Goal: Task Accomplishment & Management: Use online tool/utility

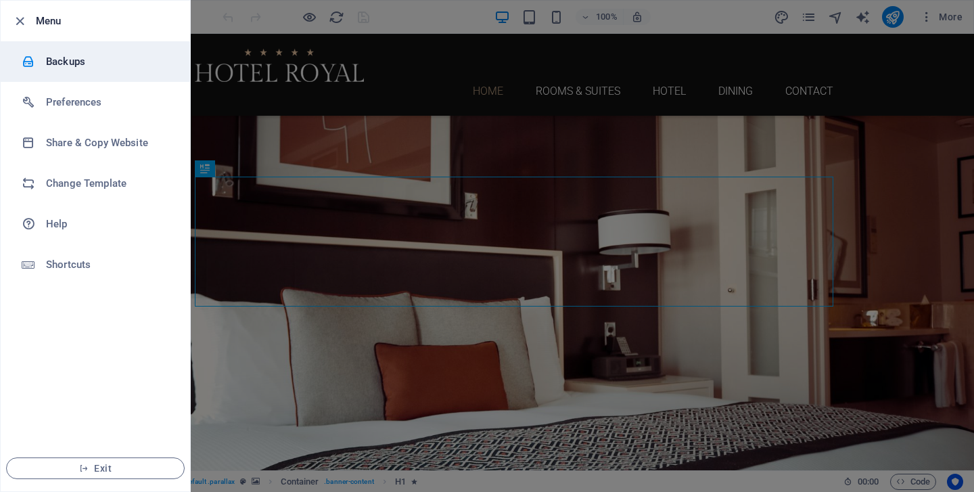
click at [76, 60] on h6 "Backups" at bounding box center [108, 61] width 125 height 16
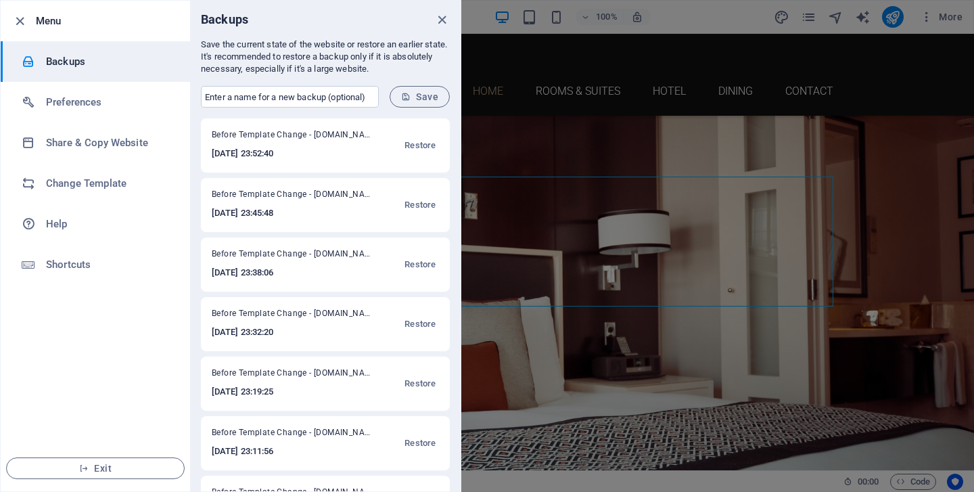
scroll to position [109, 0]
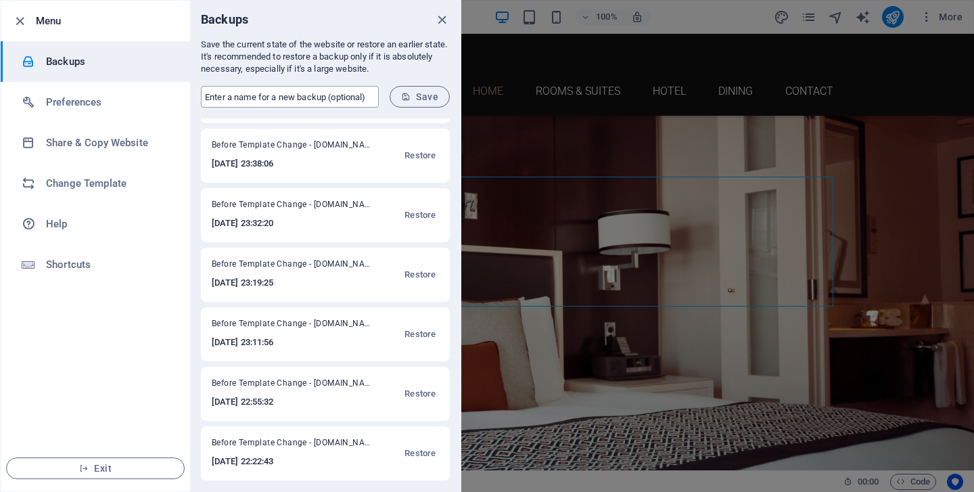
click at [327, 99] on input "text" at bounding box center [290, 97] width 178 height 22
click at [440, 20] on icon "close" at bounding box center [442, 20] width 16 height 16
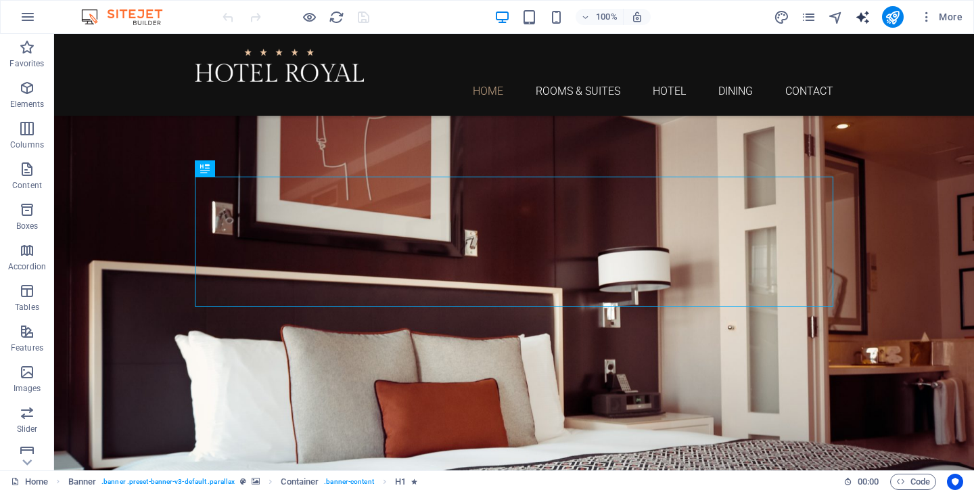
select select "English"
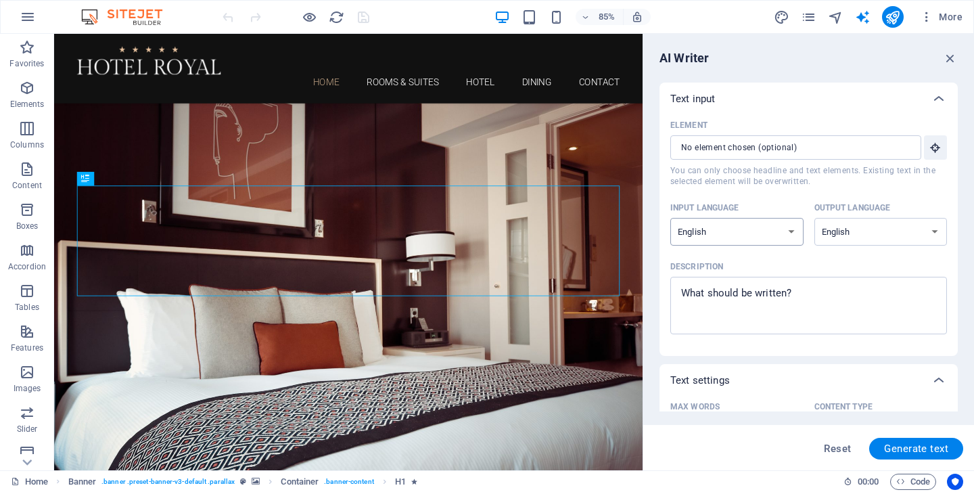
click at [759, 231] on select "Albanian Arabic Armenian Awadhi Azerbaijani Bashkir Basque Belarusian Bengali B…" at bounding box center [736, 232] width 133 height 28
click at [670, 218] on select "Albanian Arabic Armenian Awadhi Azerbaijani Bashkir Basque Belarusian Bengali B…" at bounding box center [736, 232] width 133 height 28
click at [874, 230] on select "Albanian Arabic Armenian Awadhi Azerbaijani Bashkir Basque Belarusian Bengali B…" at bounding box center [880, 232] width 133 height 28
select select "Greek"
click at [814, 218] on select "Albanian Arabic Armenian Awadhi Azerbaijani Bashkir Basque Belarusian Bengali B…" at bounding box center [880, 232] width 133 height 28
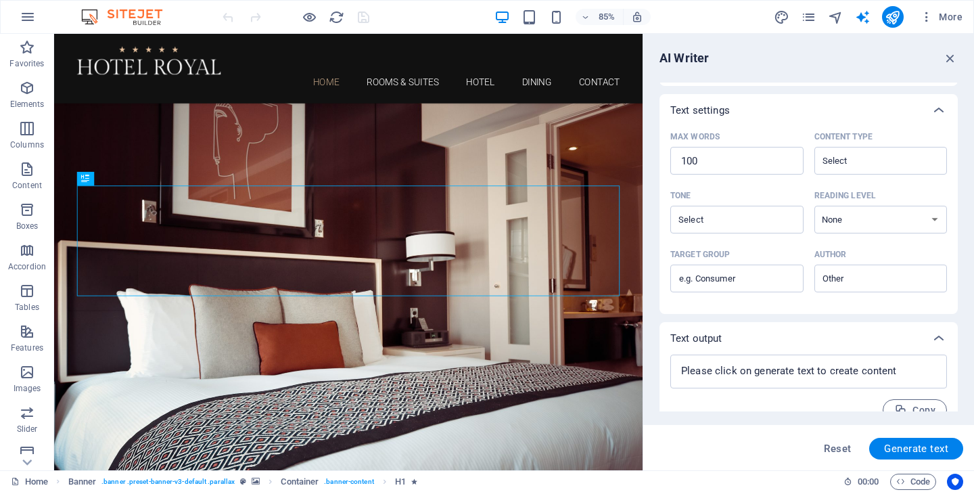
scroll to position [290, 0]
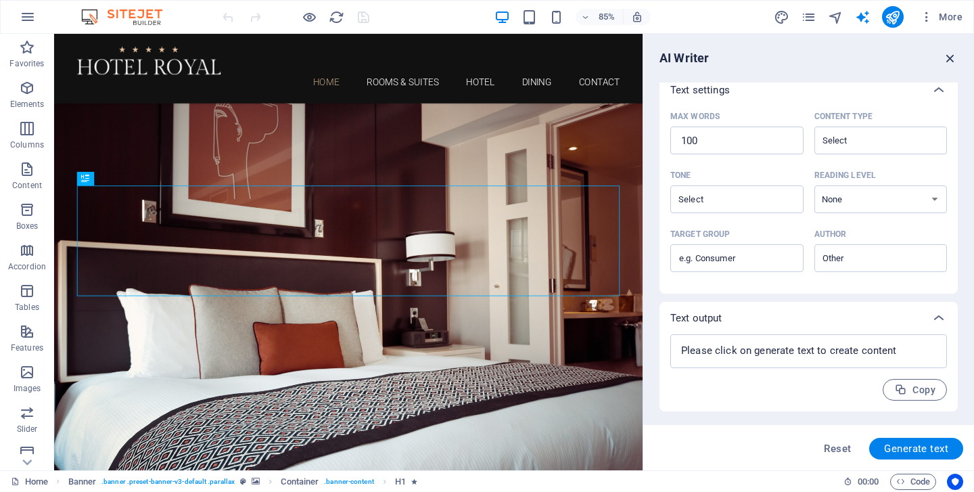
click at [951, 62] on icon "button" at bounding box center [950, 58] width 15 height 15
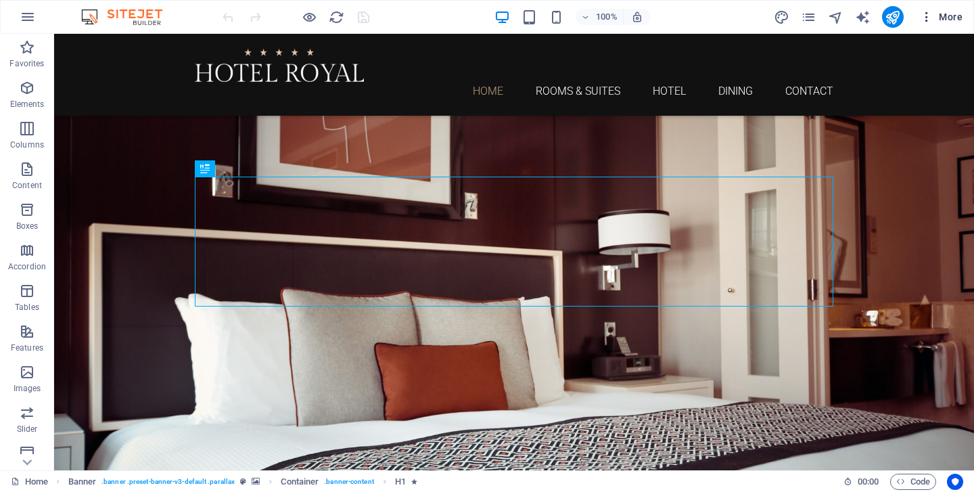
click at [931, 17] on icon "button" at bounding box center [927, 17] width 14 height 14
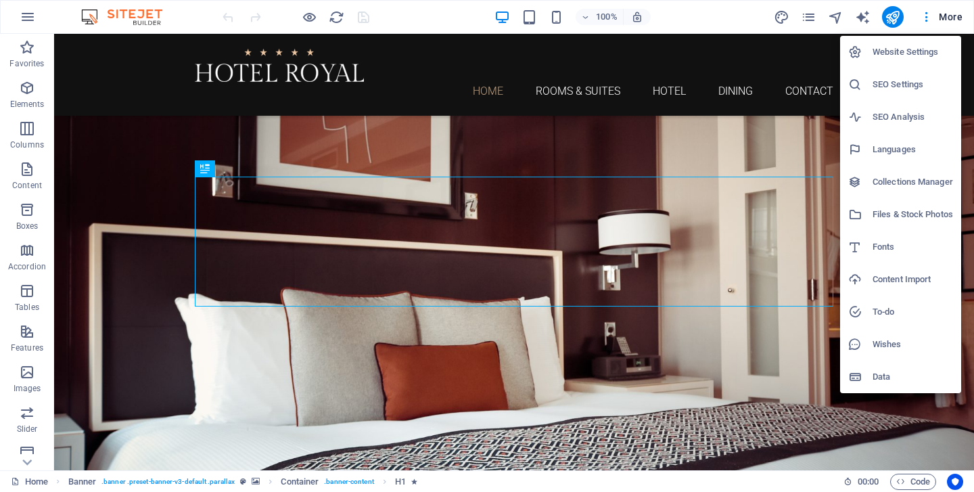
click at [902, 119] on h6 "SEO Analysis" at bounding box center [913, 117] width 80 height 16
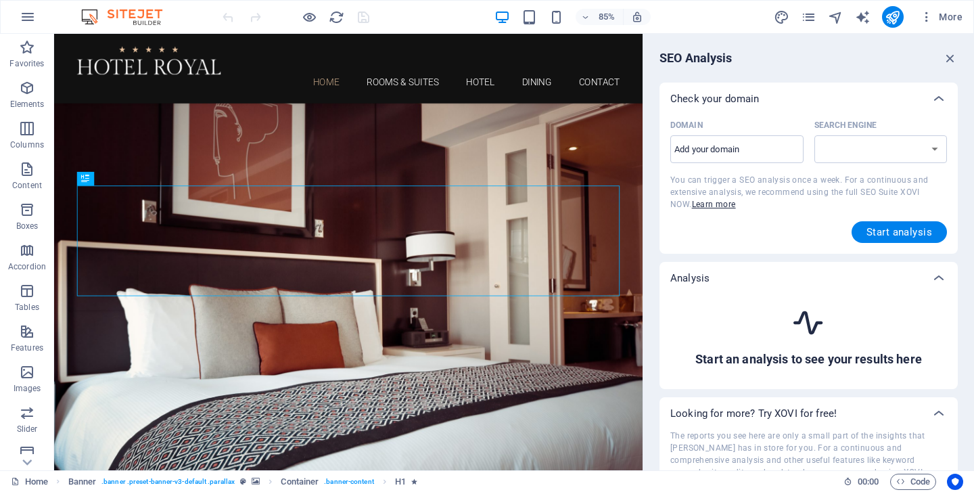
select select "[DOMAIN_NAME]"
click at [904, 148] on select "[DOMAIN_NAME] [DOMAIN_NAME] [DOMAIN_NAME] [DOMAIN_NAME] [DOMAIN_NAME] [DOMAIN_N…" at bounding box center [880, 149] width 133 height 28
click at [710, 139] on input "Domain ​" at bounding box center [736, 150] width 133 height 22
click at [946, 60] on icon "button" at bounding box center [950, 58] width 15 height 15
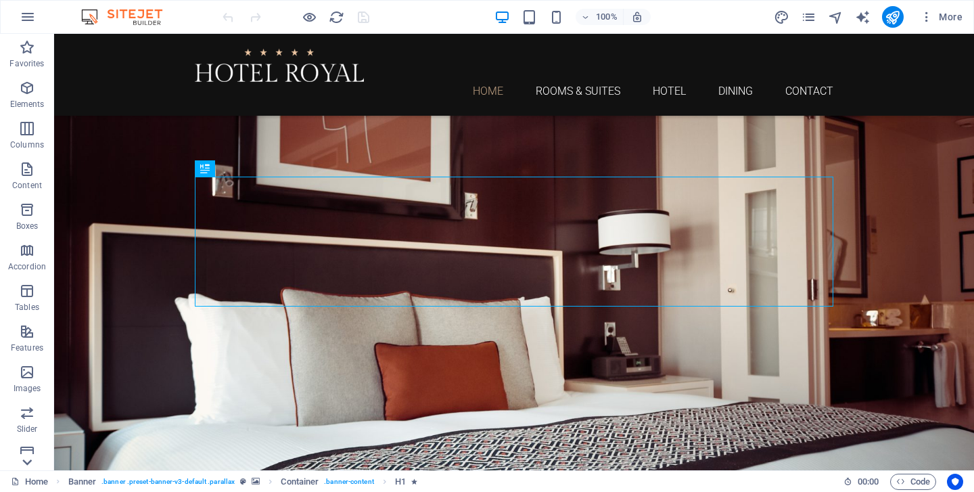
click at [28, 461] on icon at bounding box center [26, 462] width 9 height 6
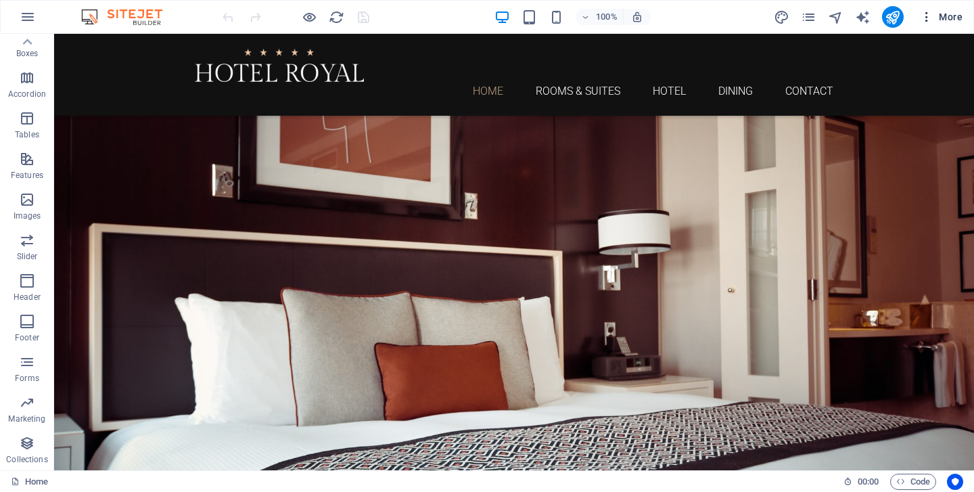
click at [943, 24] on button "More" at bounding box center [941, 17] width 53 height 22
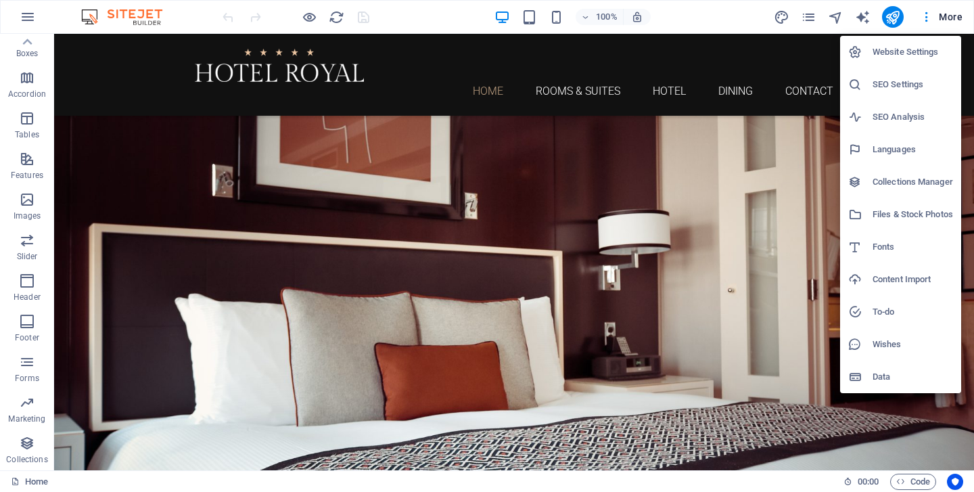
click at [885, 380] on h6 "Data" at bounding box center [913, 377] width 80 height 16
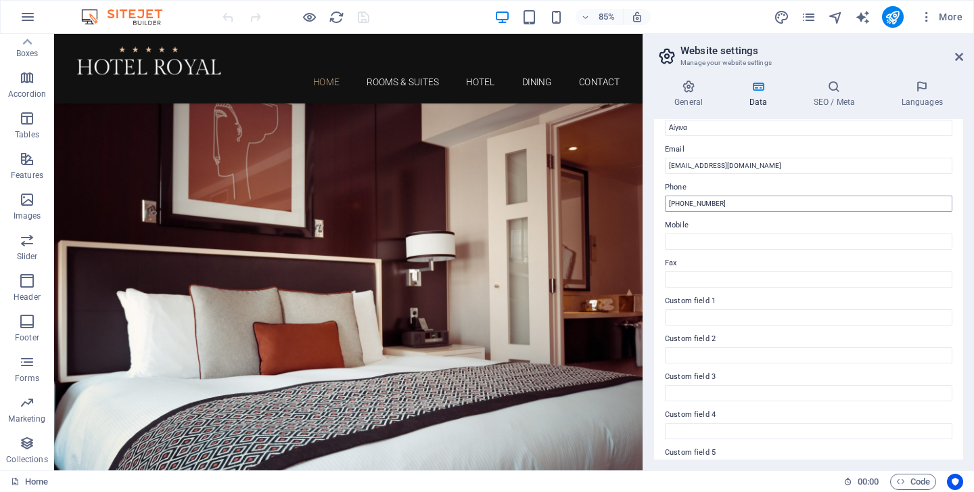
scroll to position [309, 0]
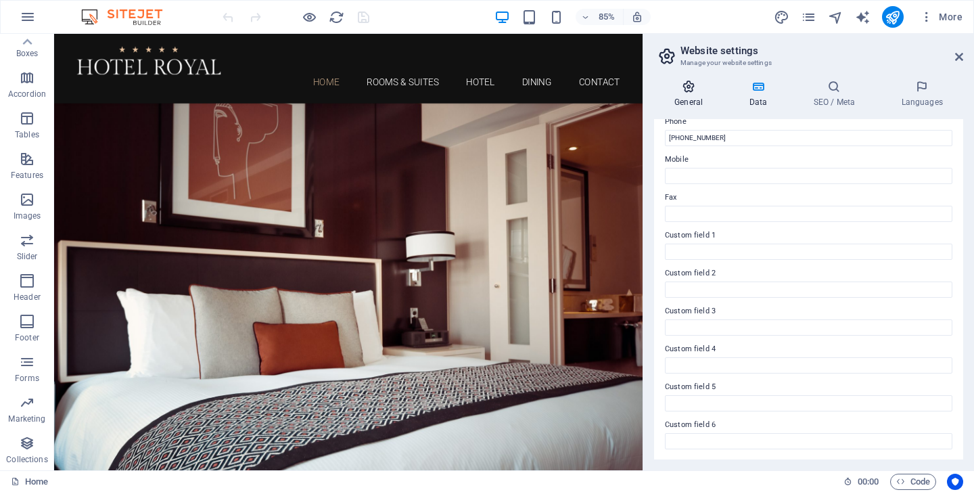
click at [685, 97] on h4 "General" at bounding box center [691, 94] width 74 height 28
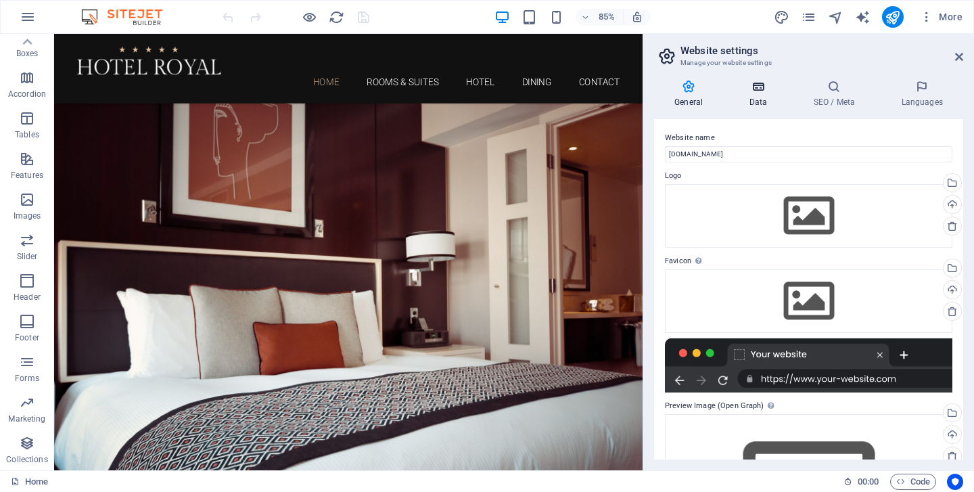
click at [756, 91] on icon at bounding box center [758, 87] width 59 height 14
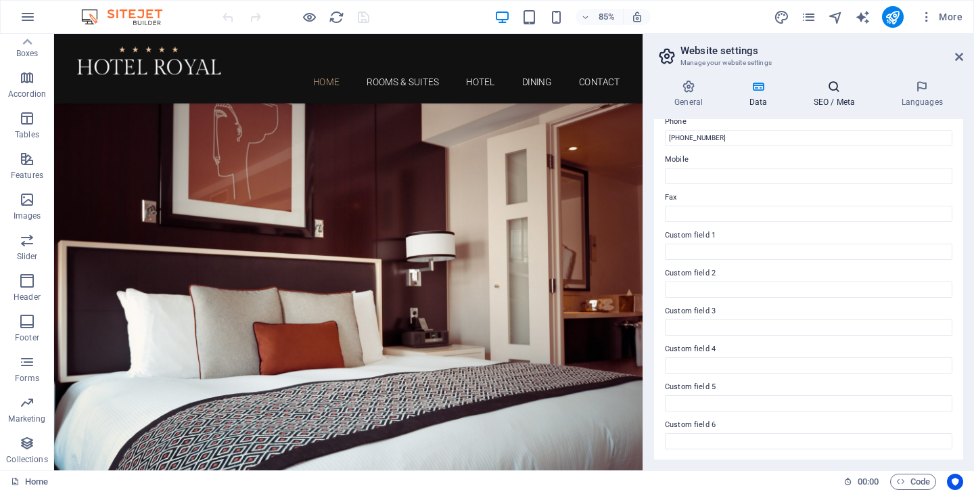
click at [841, 91] on icon at bounding box center [834, 87] width 83 height 14
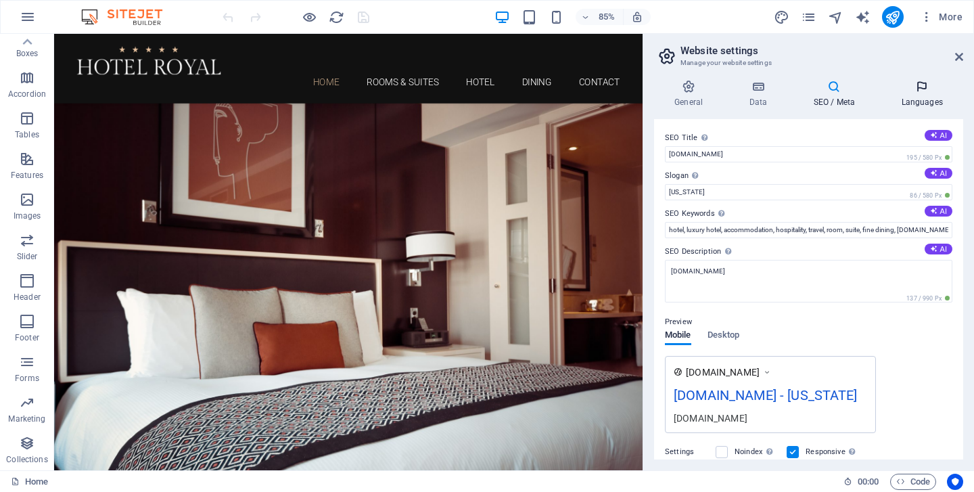
click at [915, 90] on icon at bounding box center [922, 87] width 83 height 14
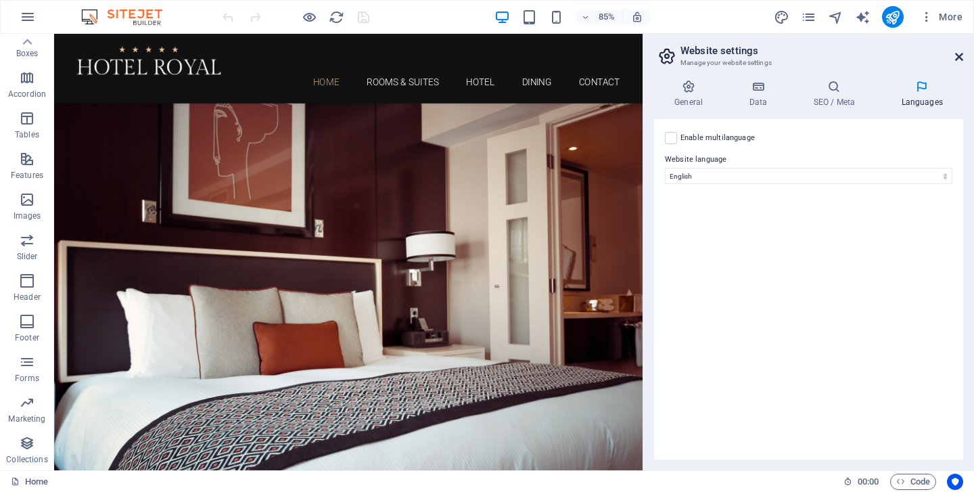
click at [957, 57] on icon at bounding box center [959, 56] width 8 height 11
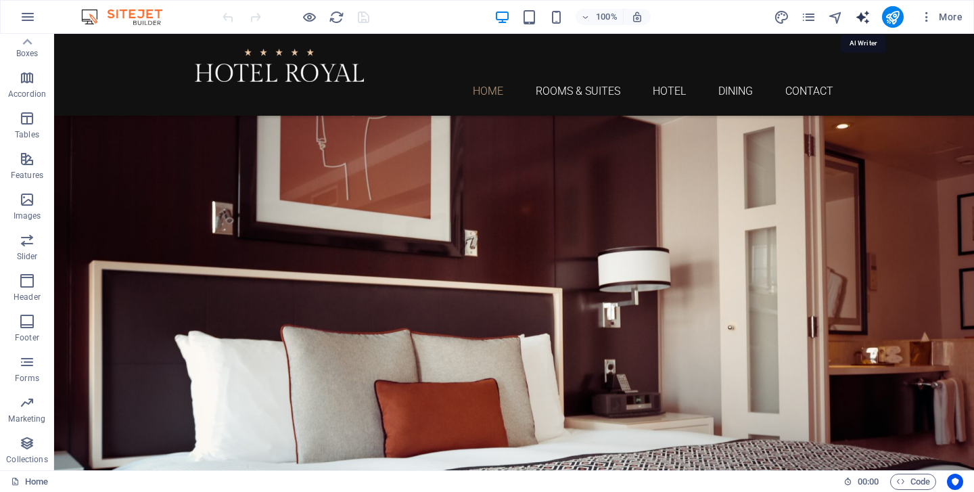
select select "English"
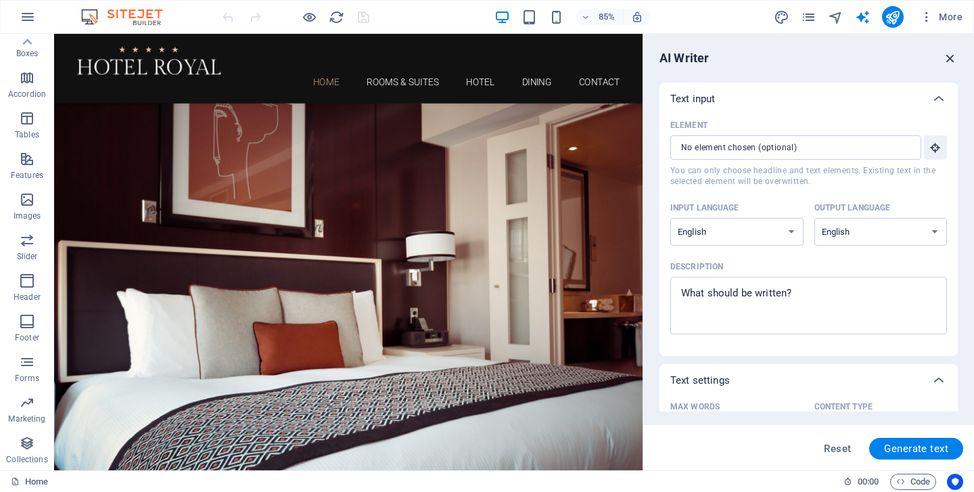
click at [949, 60] on icon "button" at bounding box center [950, 58] width 15 height 15
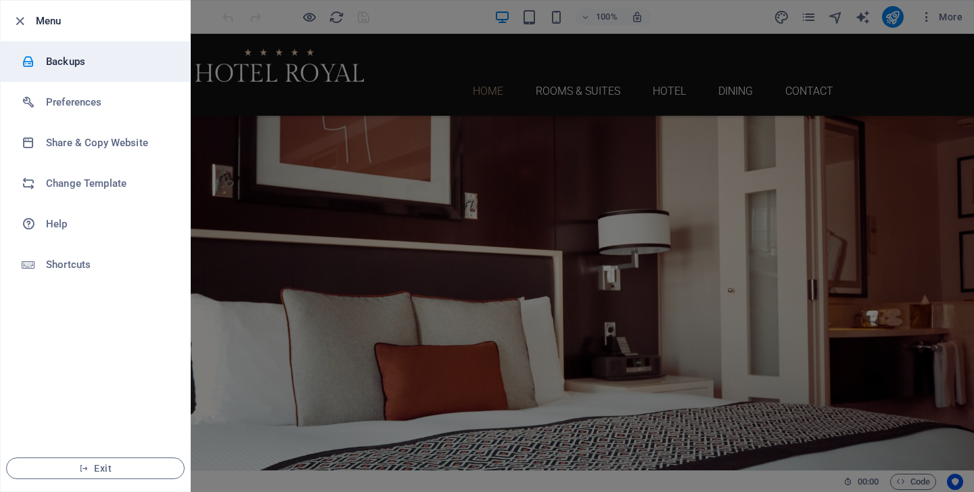
click at [70, 55] on h6 "Backups" at bounding box center [108, 61] width 125 height 16
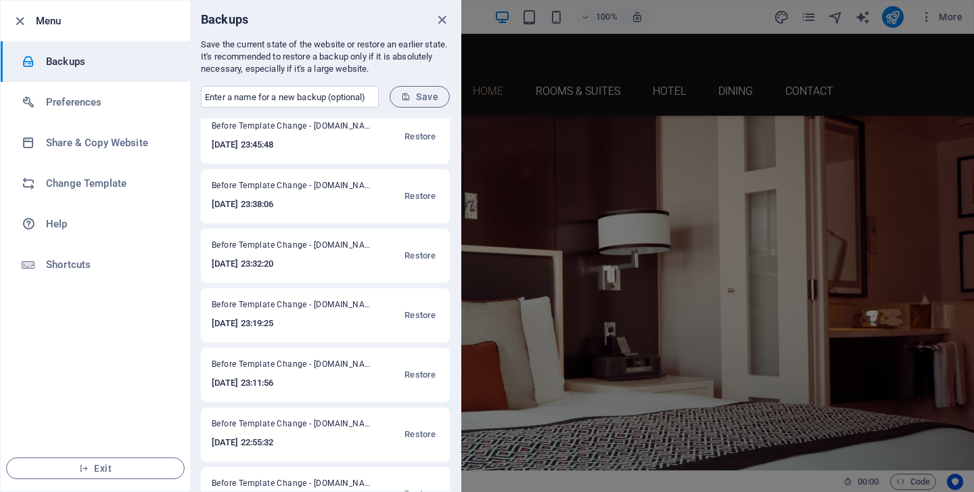
scroll to position [109, 0]
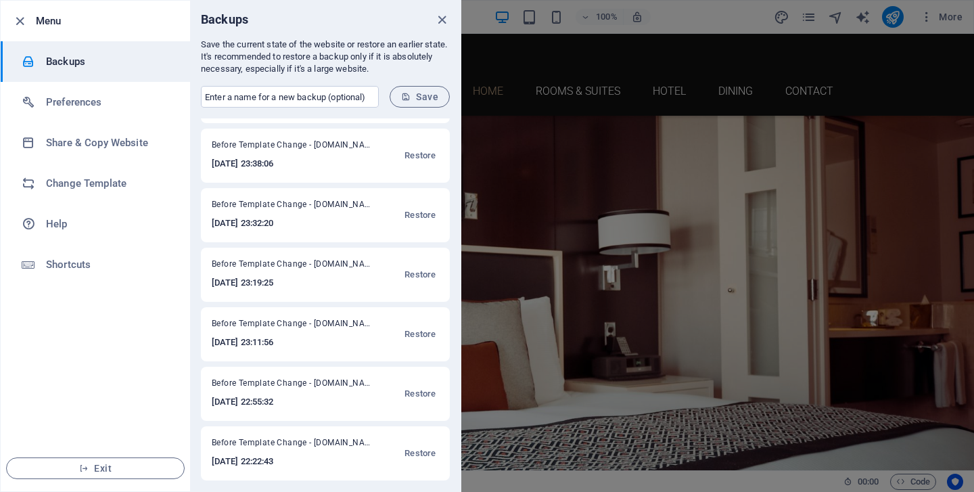
click at [44, 14] on h6 "Menu" at bounding box center [107, 21] width 143 height 16
click at [21, 20] on icon "button" at bounding box center [20, 22] width 16 height 16
